Goal: Information Seeking & Learning: Learn about a topic

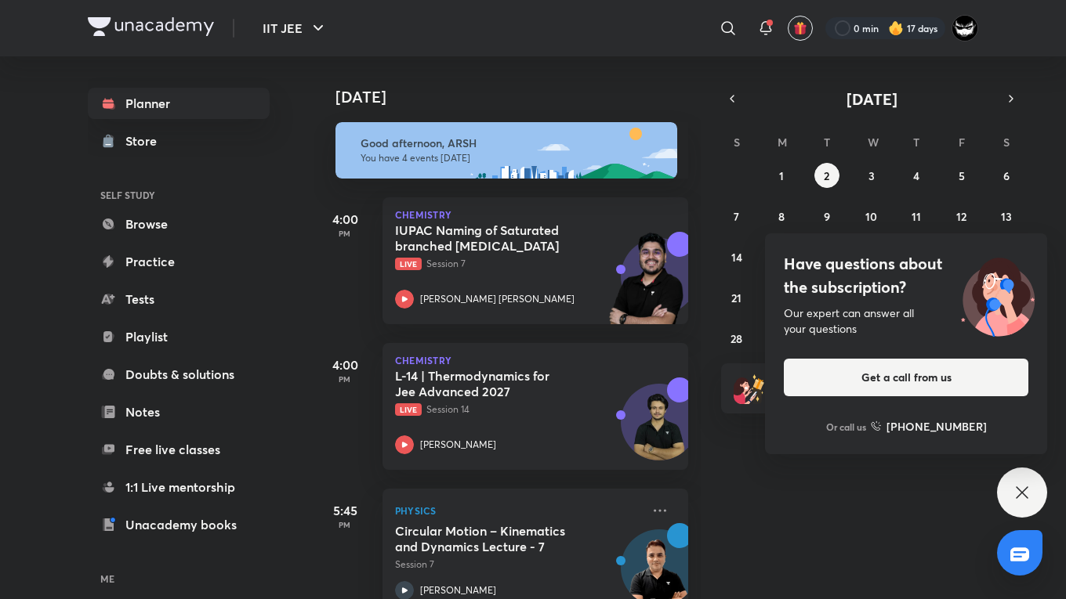
scroll to position [186, 0]
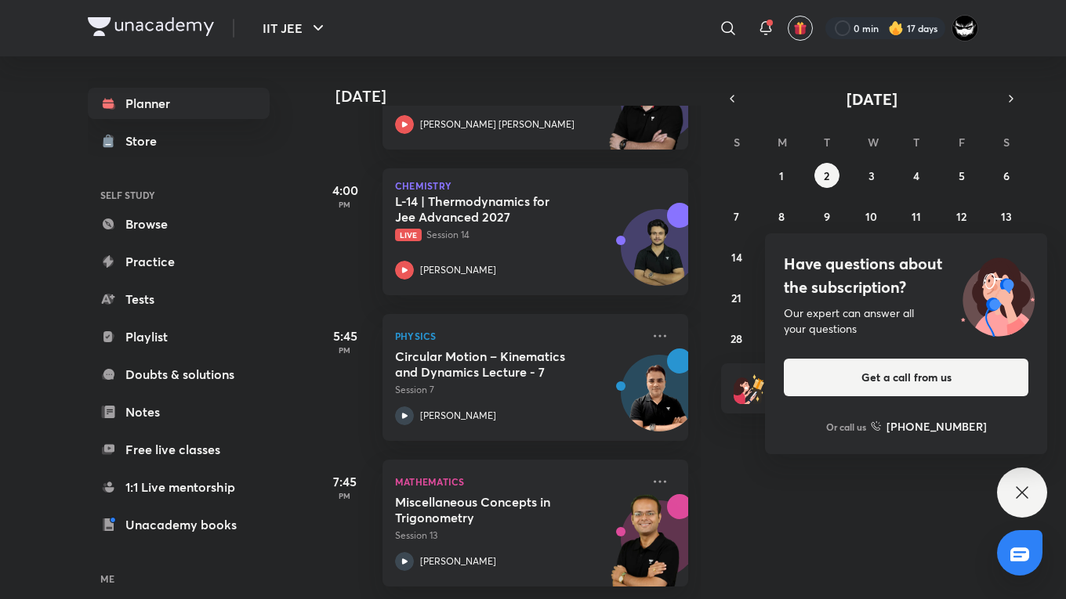
click at [908, 277] on html "IIT JEE ​ 0 min 17 days Planner Store SELF STUDY Browse Practice Tests Playlist…" at bounding box center [533, 299] width 1066 height 599
click at [890, 284] on html "IIT JEE ​ 0 min 17 days Planner Store SELF STUDY Browse Practice Tests Playlist…" at bounding box center [533, 299] width 1066 height 599
click at [1022, 494] on html "IIT JEE ​ 0 min 17 days Planner Store SELF STUDY Browse Practice Tests Playlist…" at bounding box center [533, 299] width 1066 height 599
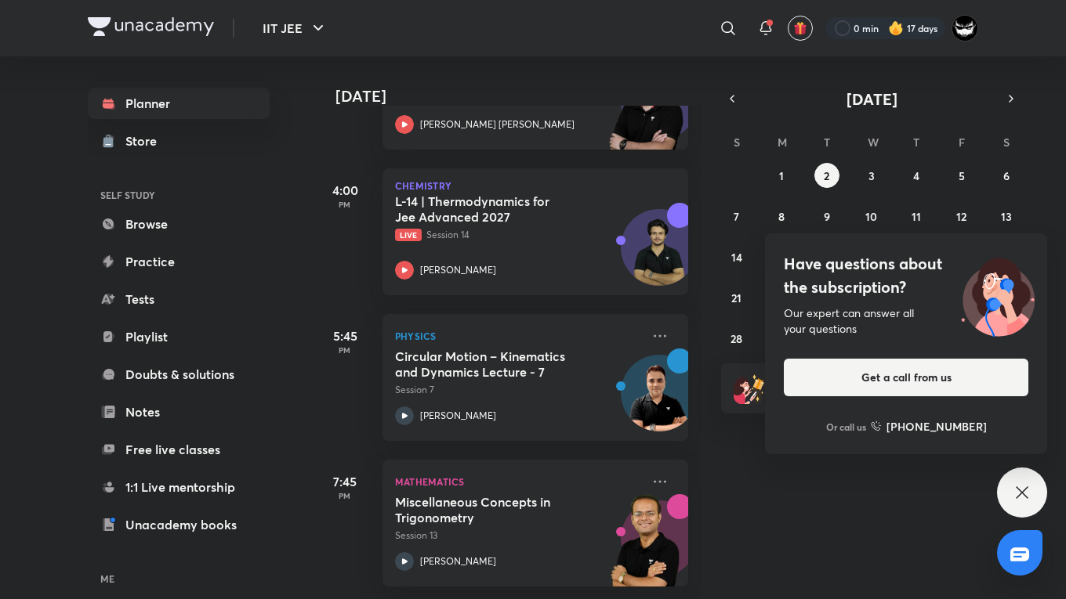
click at [1022, 494] on html "IIT JEE ​ 0 min 17 days Planner Store SELF STUDY Browse Practice Tests Playlist…" at bounding box center [533, 299] width 1066 height 599
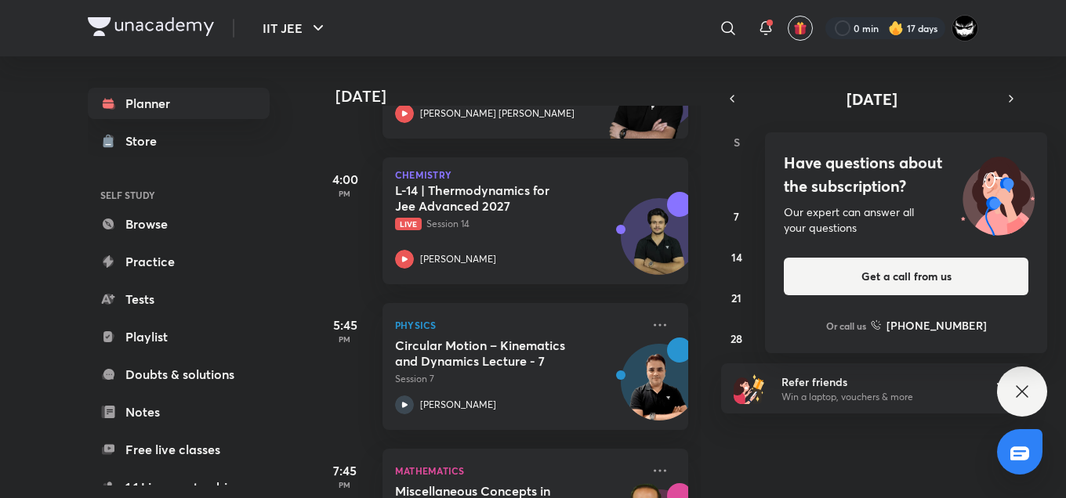
click at [875, 181] on h4 "Have questions about the subscription?" at bounding box center [906, 174] width 244 height 47
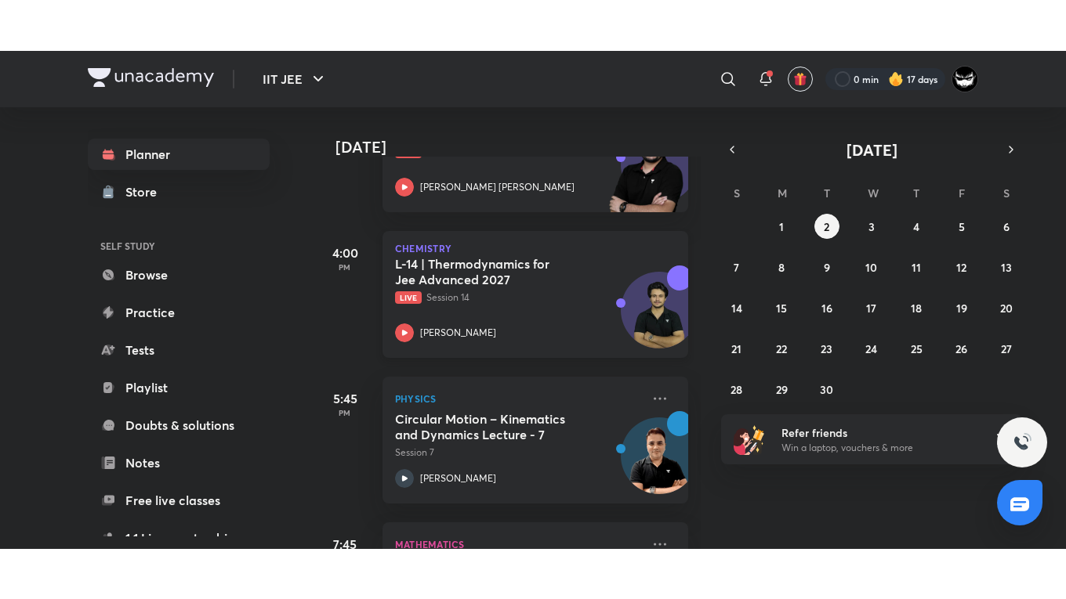
scroll to position [165, 0]
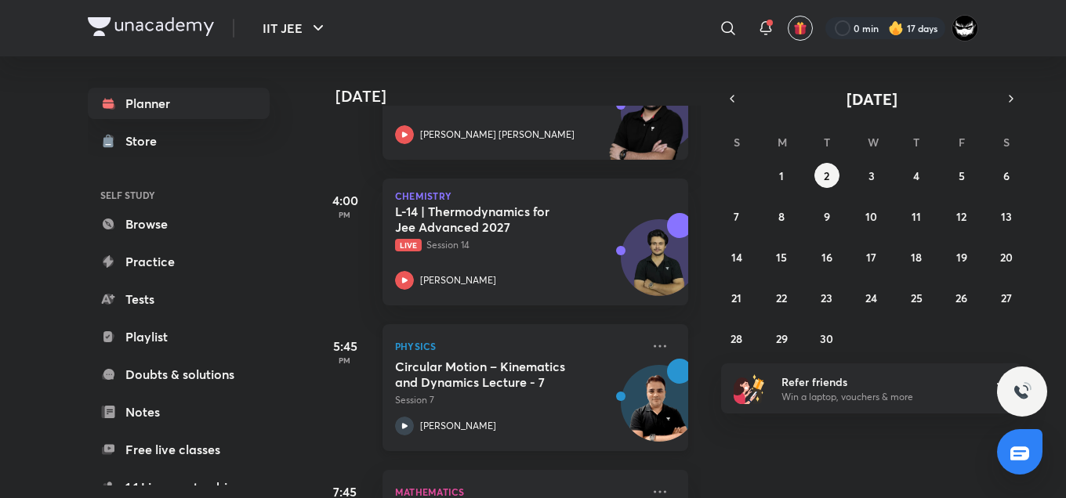
click at [448, 408] on div "Circular Motion – Kinematics and Dynamics Lecture - 7 Session 7 [PERSON_NAME]" at bounding box center [518, 397] width 246 height 77
